Goal: Information Seeking & Learning: Learn about a topic

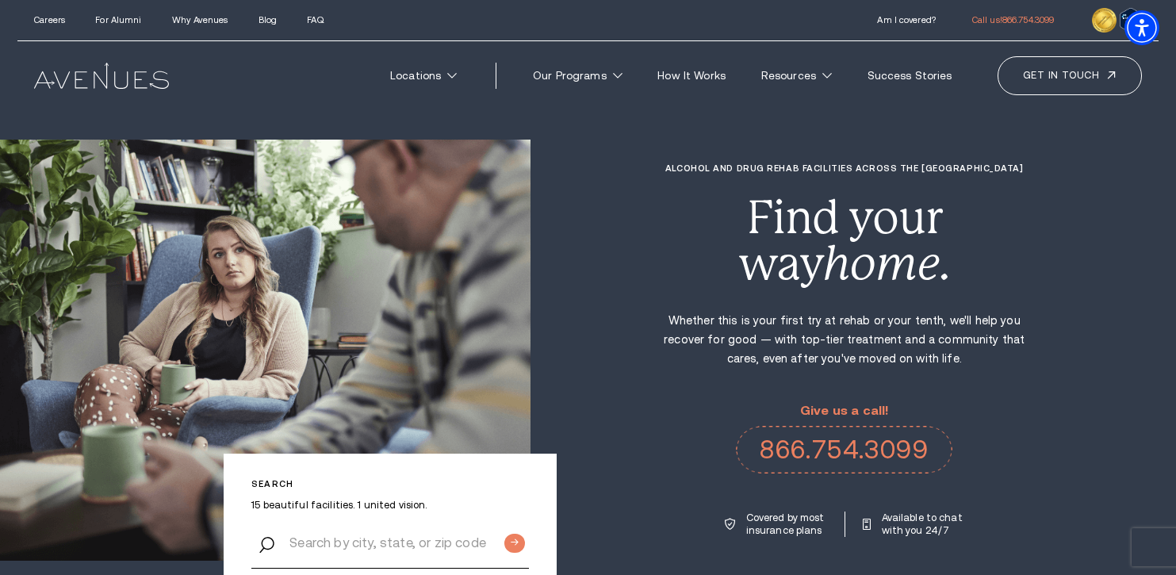
click at [585, 377] on div "Alcohol and Drug Rehab Facilities across the US Find your way home. Whether thi…" at bounding box center [852, 349] width 645 height 373
click at [1104, 90] on link "Get in touch" at bounding box center [1070, 75] width 144 height 38
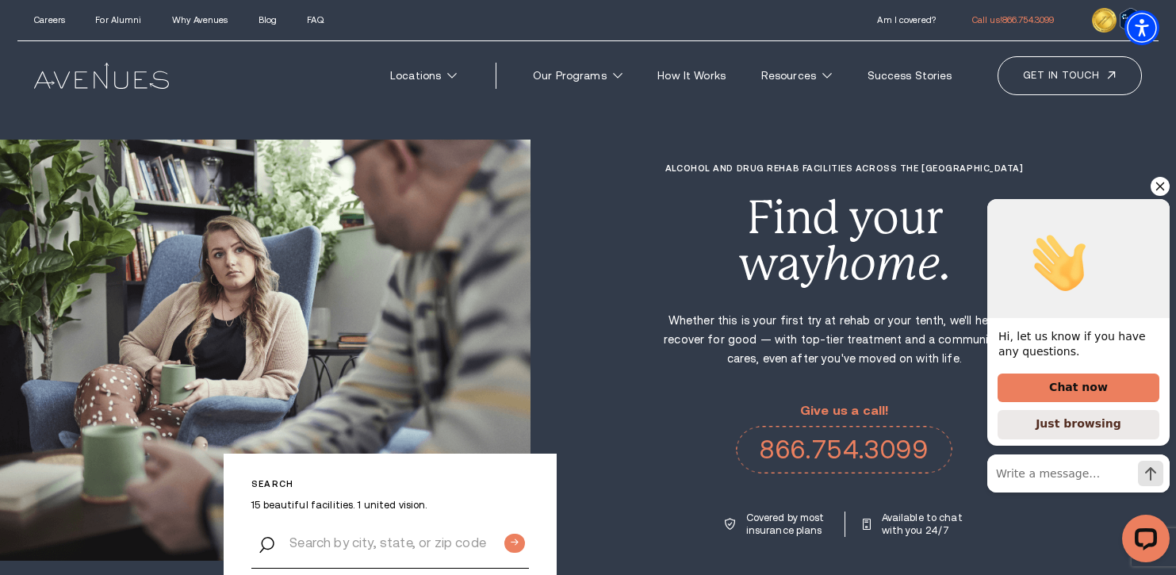
click at [1162, 186] on icon "Hide greeting" at bounding box center [1160, 186] width 19 height 19
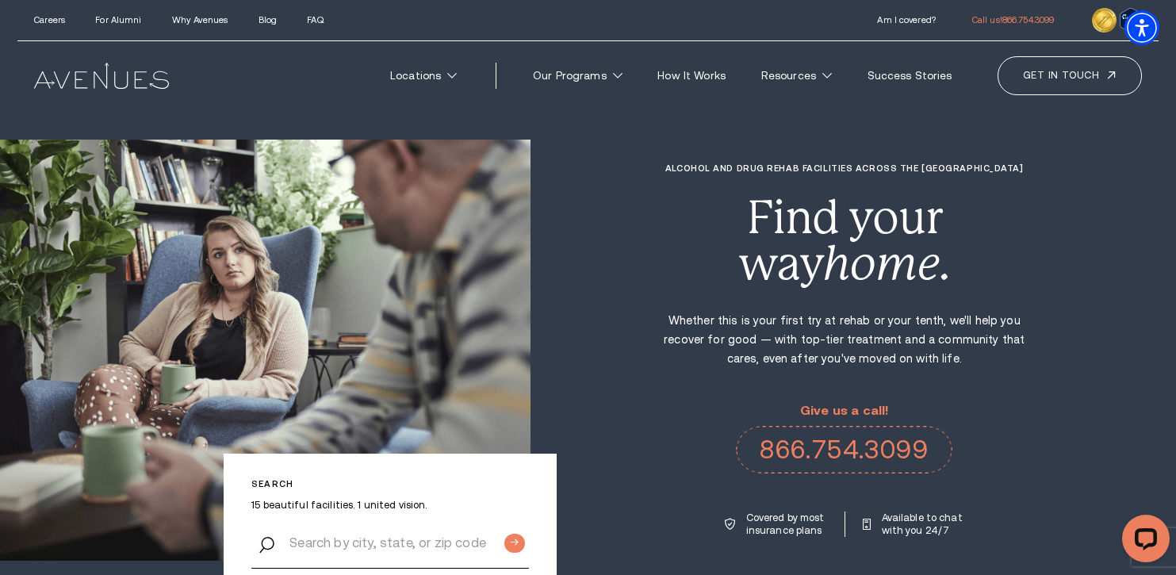
click at [640, 460] on div "Alcohol and Drug Rehab Facilities across the US Find your way home. Whether thi…" at bounding box center [852, 349] width 645 height 373
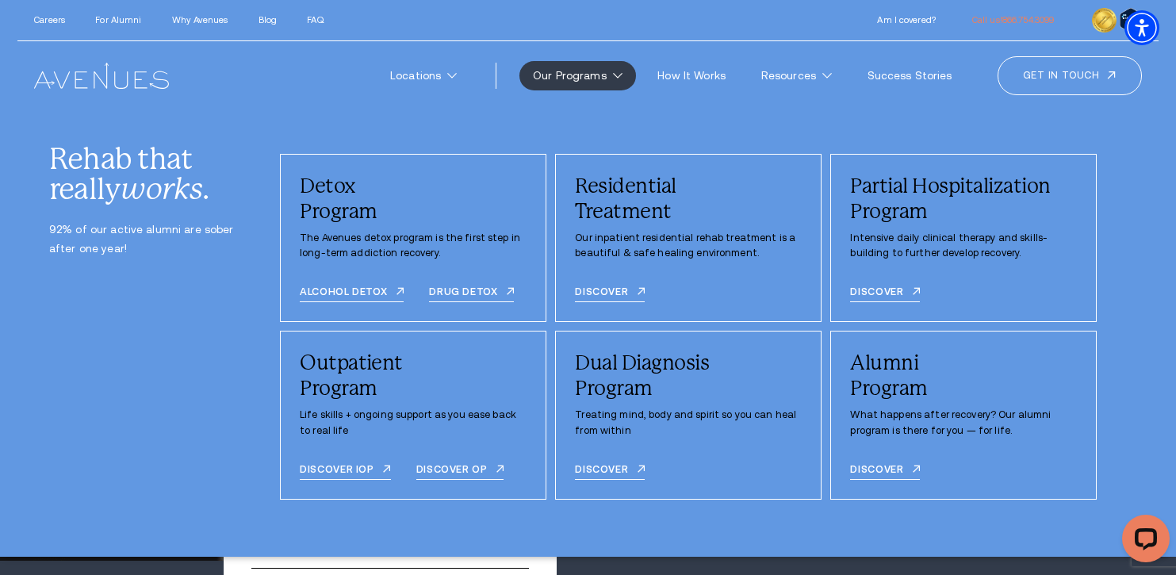
click at [621, 13] on div "Careers For Alumni Why Avenues Blog FAQ Call us!" at bounding box center [588, 20] width 1142 height 41
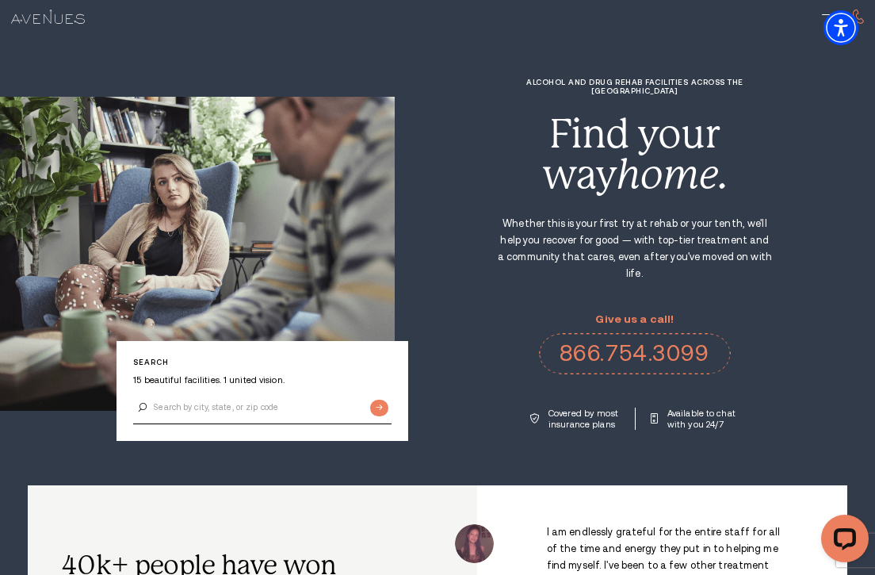
click at [484, 46] on section "Search 15 beautiful facilities. 1 united vision. Alcohol and Drug Rehab Facilit…" at bounding box center [437, 242] width 875 height 485
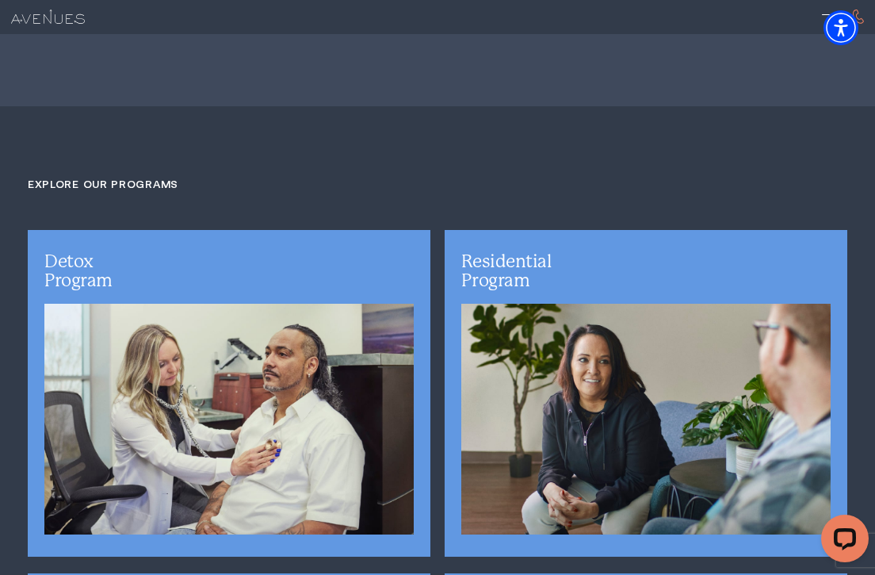
scroll to position [2846, 0]
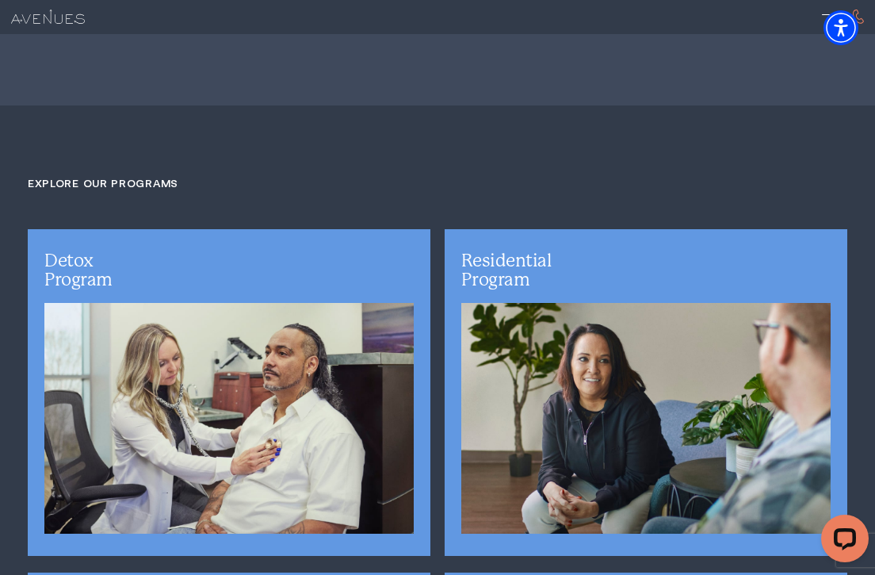
click at [435, 415] on div "Detox Program Medical detoxification helps people struggling with drug and alco…" at bounding box center [229, 392] width 417 height 327
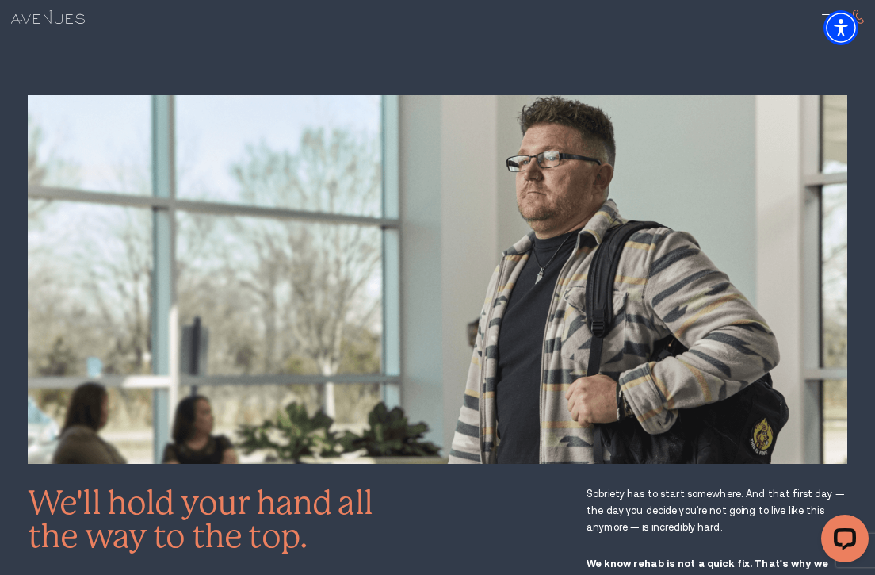
scroll to position [1509, 0]
